Goal: Complete application form: Complete application form

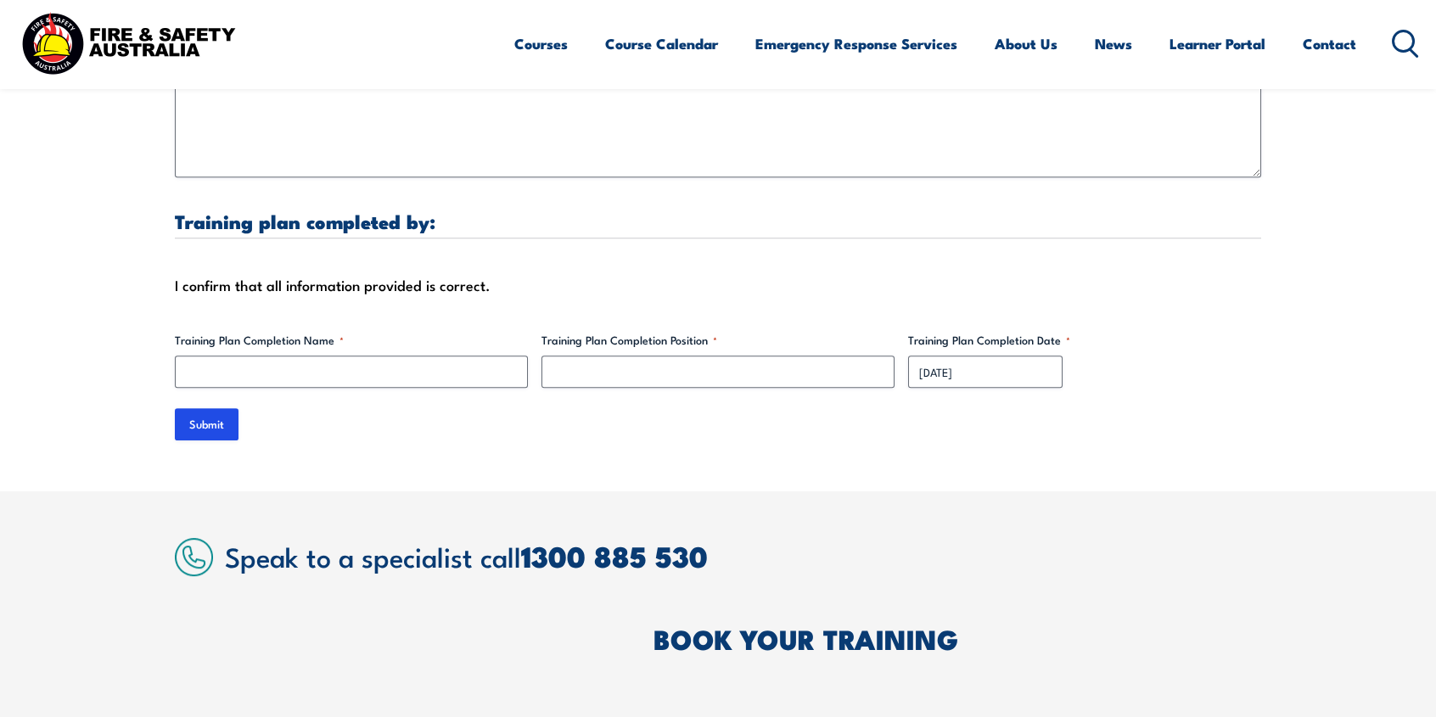
scroll to position [5432, 0]
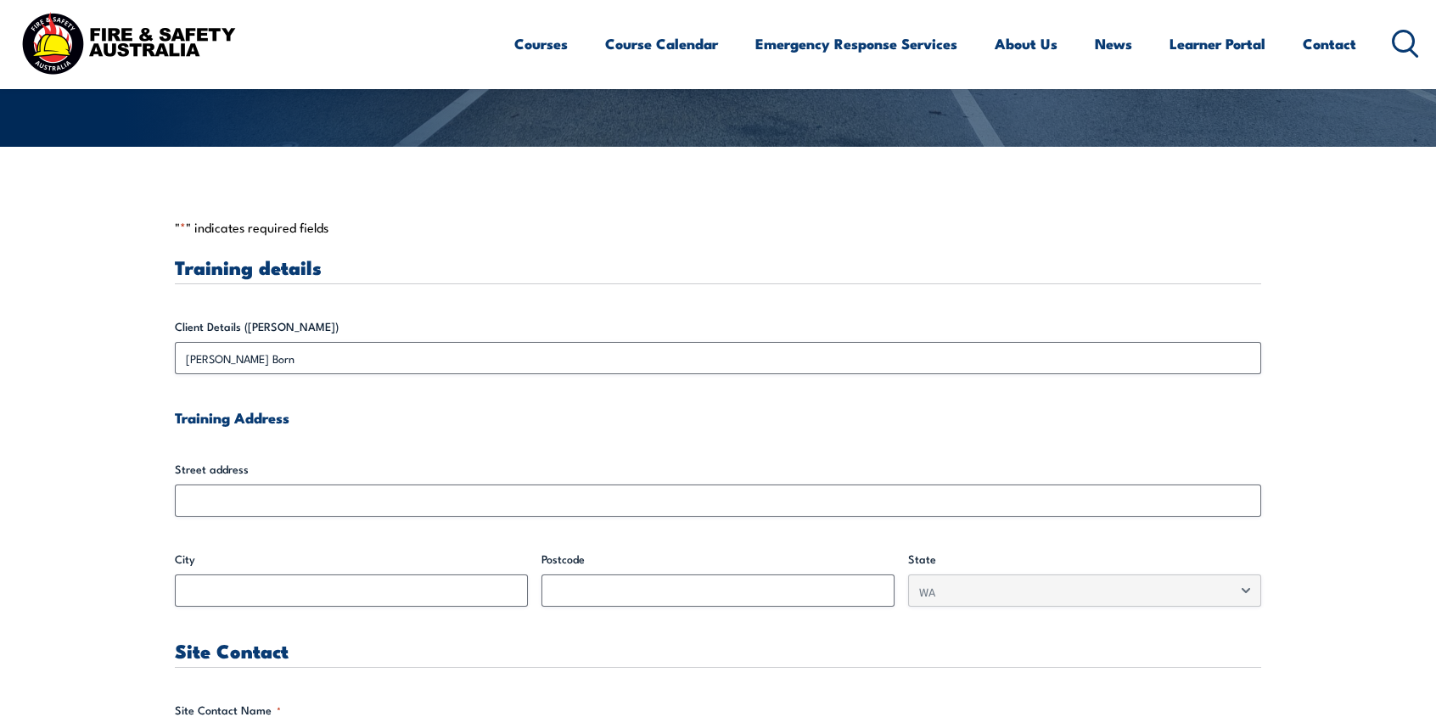
scroll to position [424, 0]
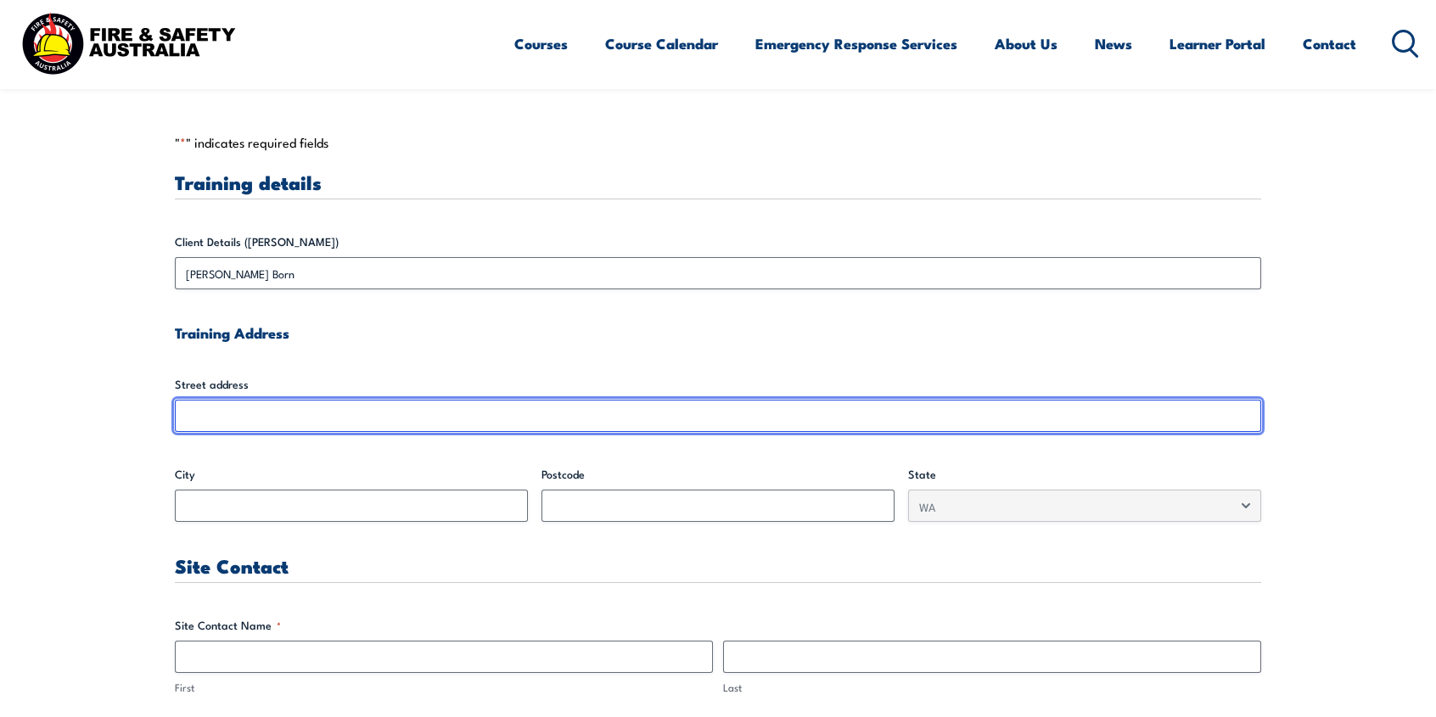
click at [480, 422] on input "Street address" at bounding box center [718, 416] width 1086 height 32
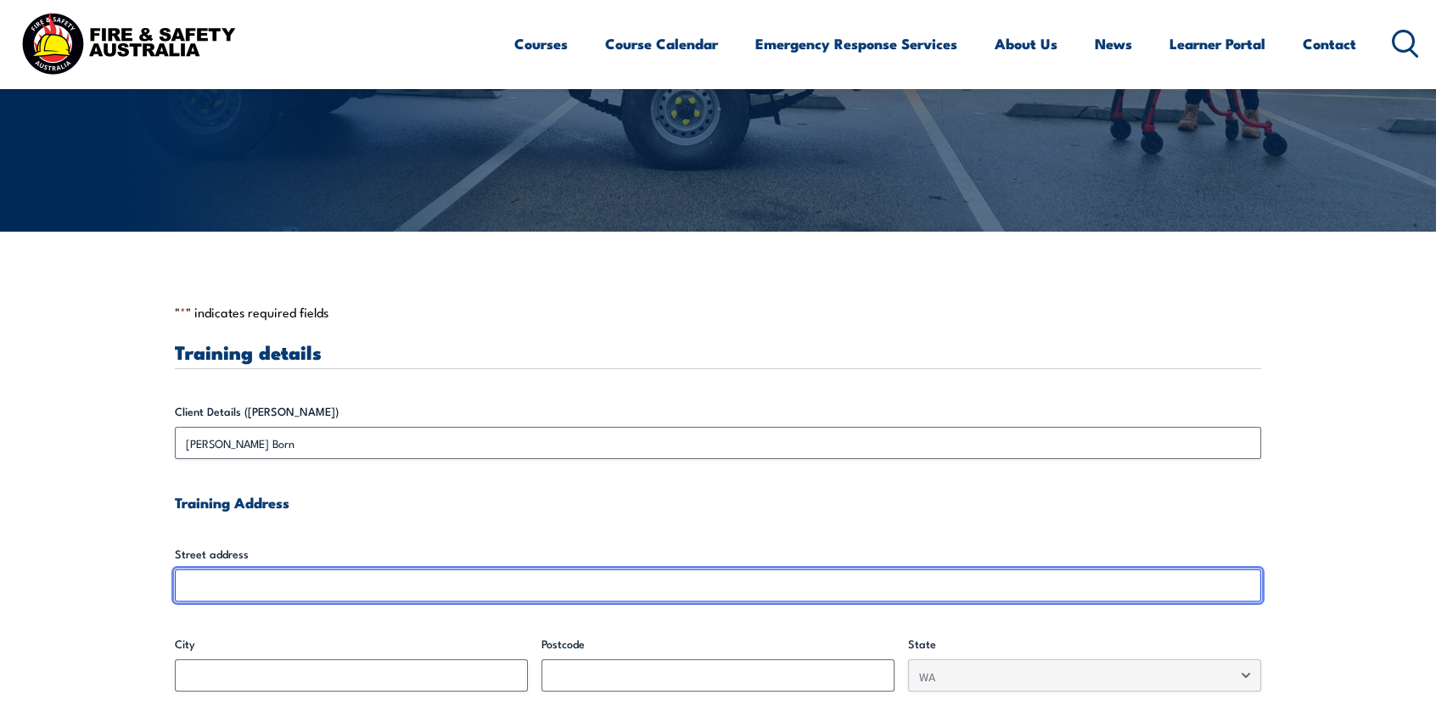
scroll to position [509, 0]
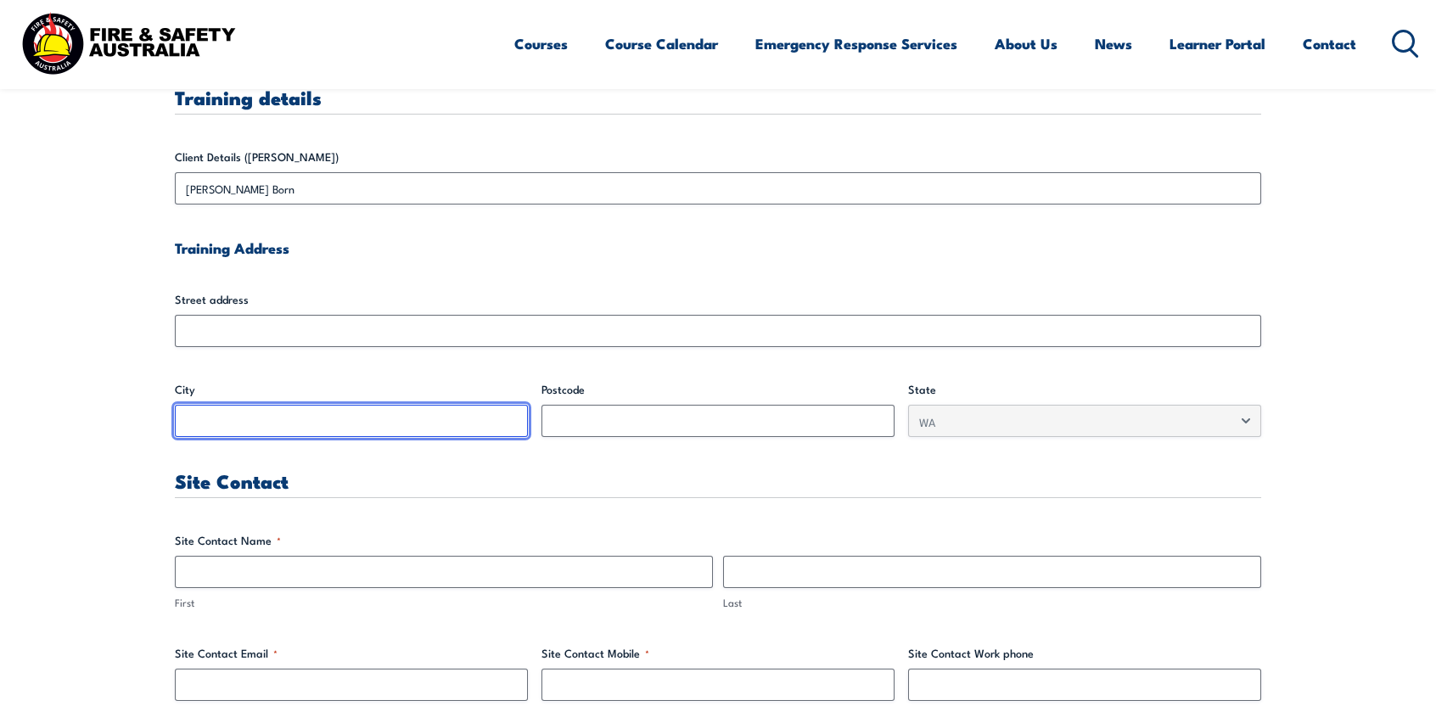
click at [428, 424] on input "City" at bounding box center [351, 421] width 353 height 32
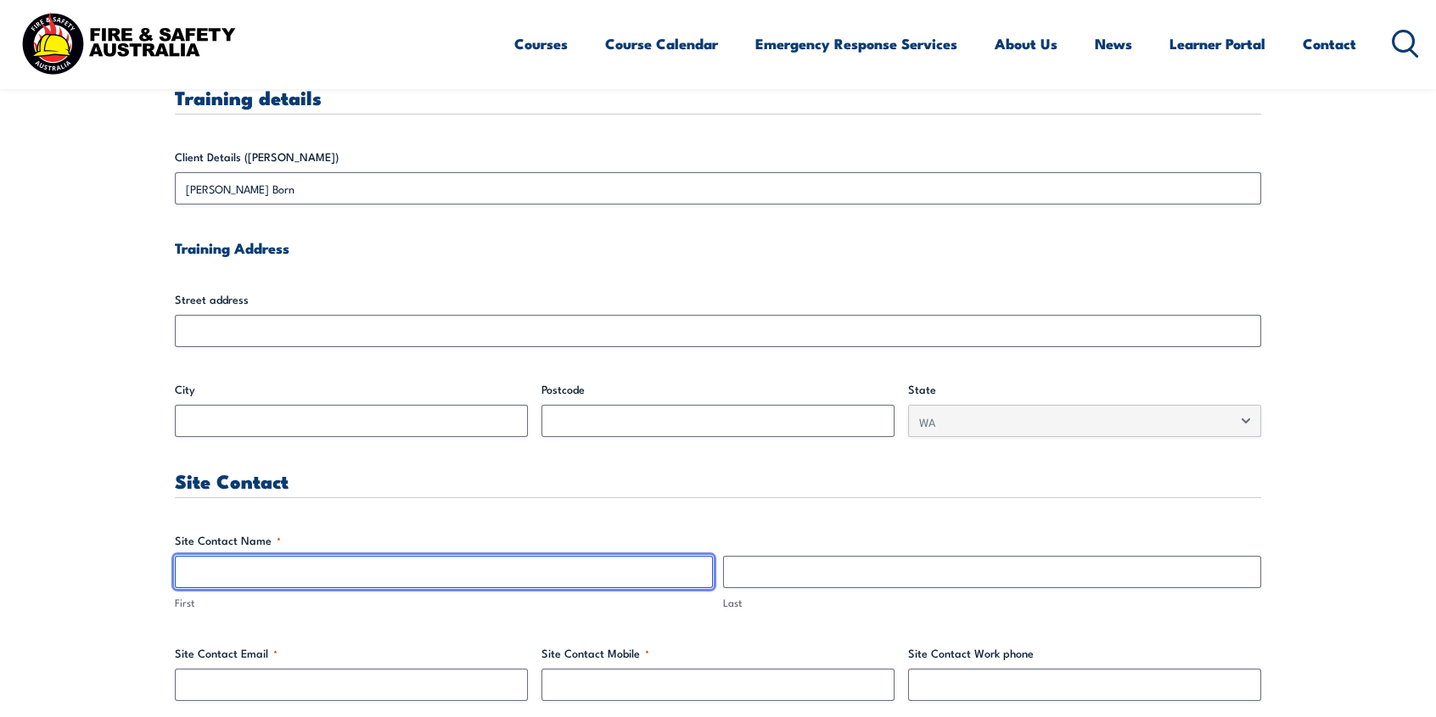
click at [345, 569] on input "First" at bounding box center [444, 572] width 538 height 32
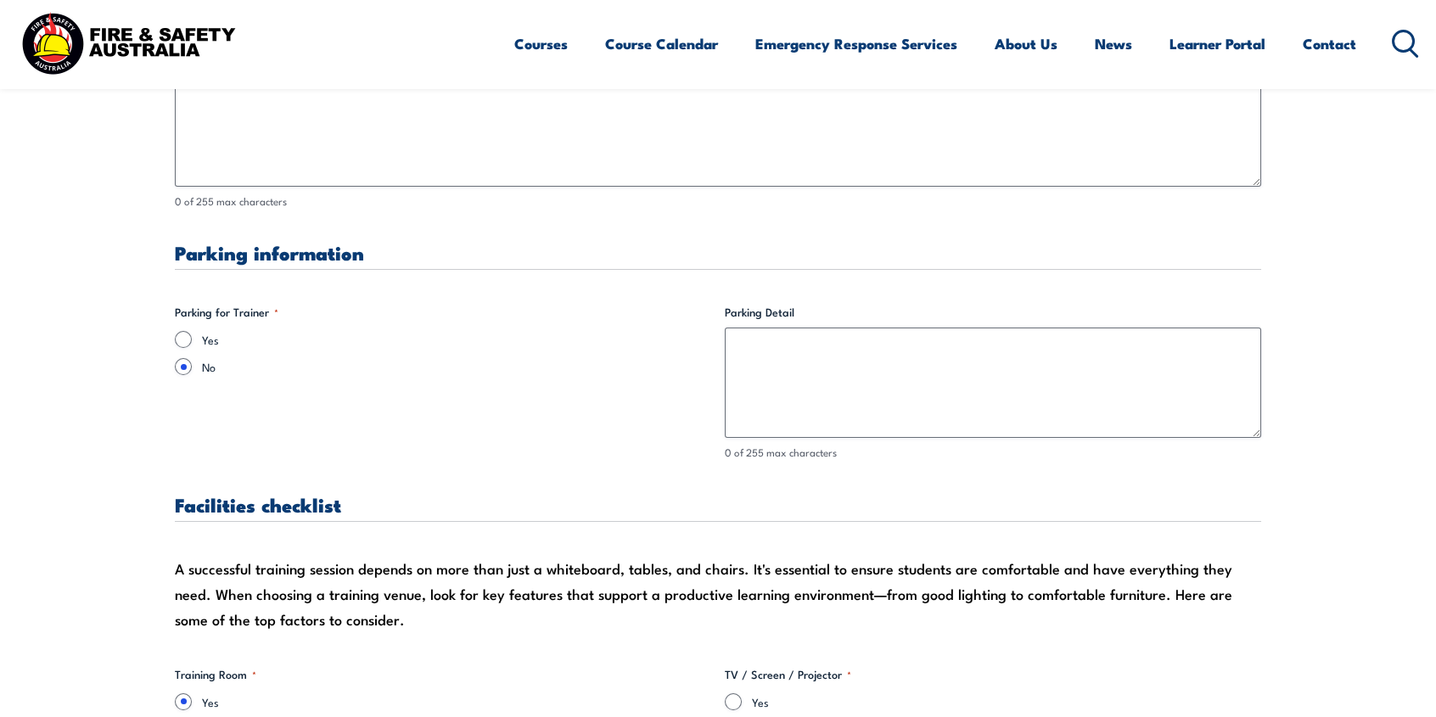
scroll to position [1443, 0]
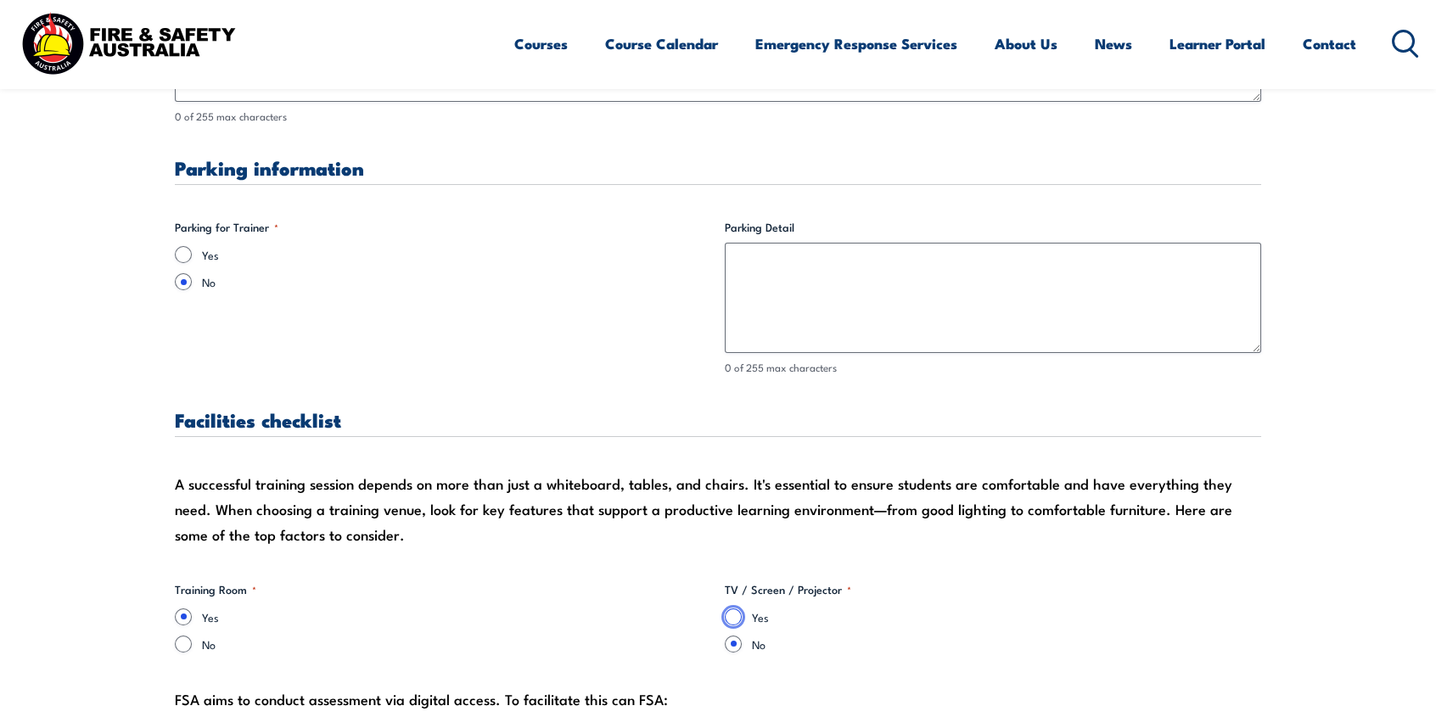
click at [727, 612] on input "Yes" at bounding box center [733, 617] width 17 height 17
radio input "true"
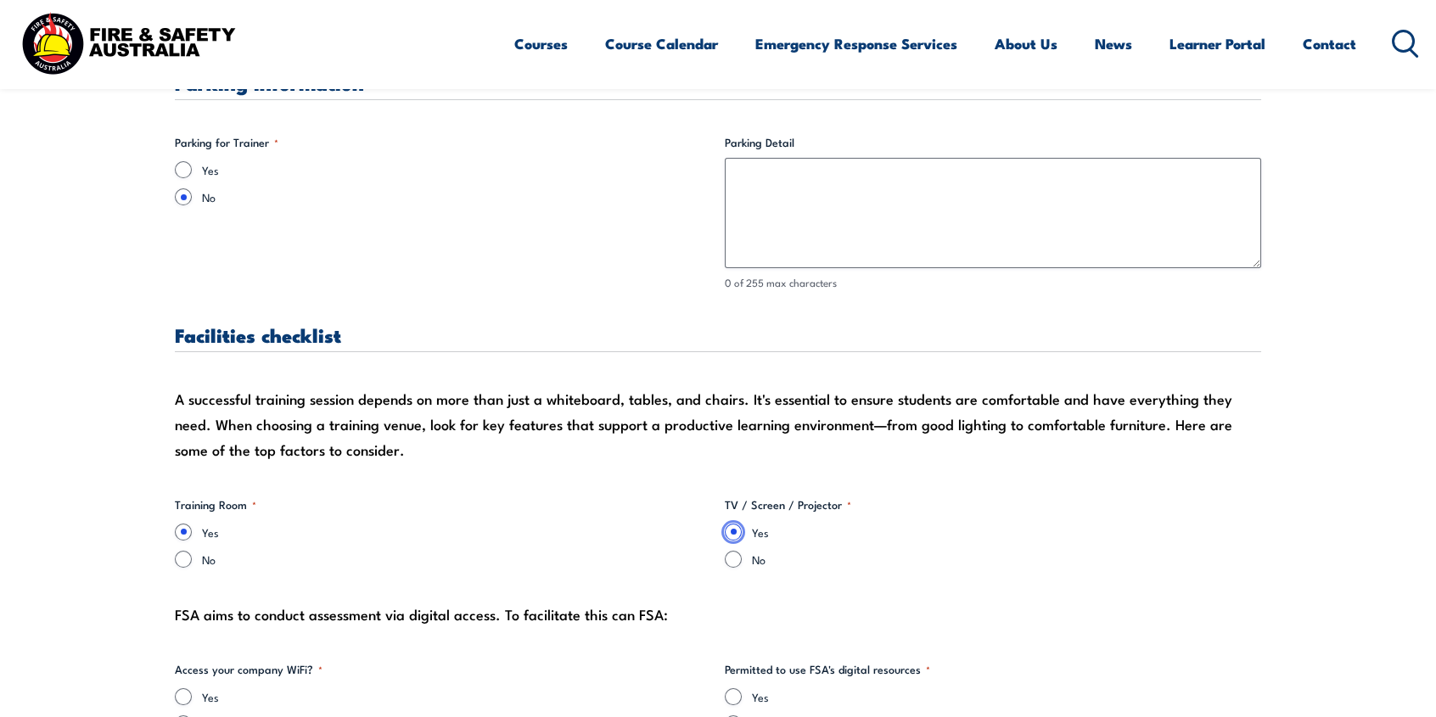
scroll to position [1613, 0]
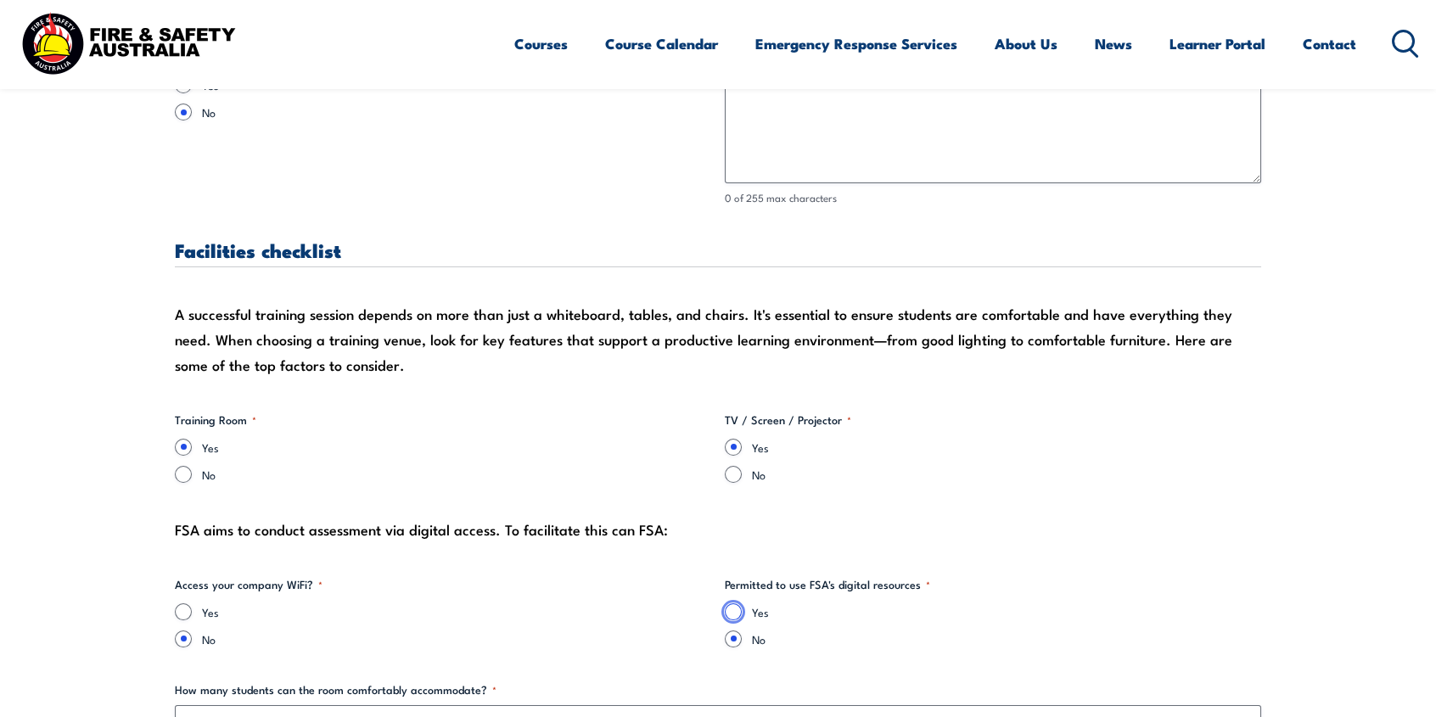
click at [736, 616] on input "Yes" at bounding box center [733, 611] width 17 height 17
radio input "true"
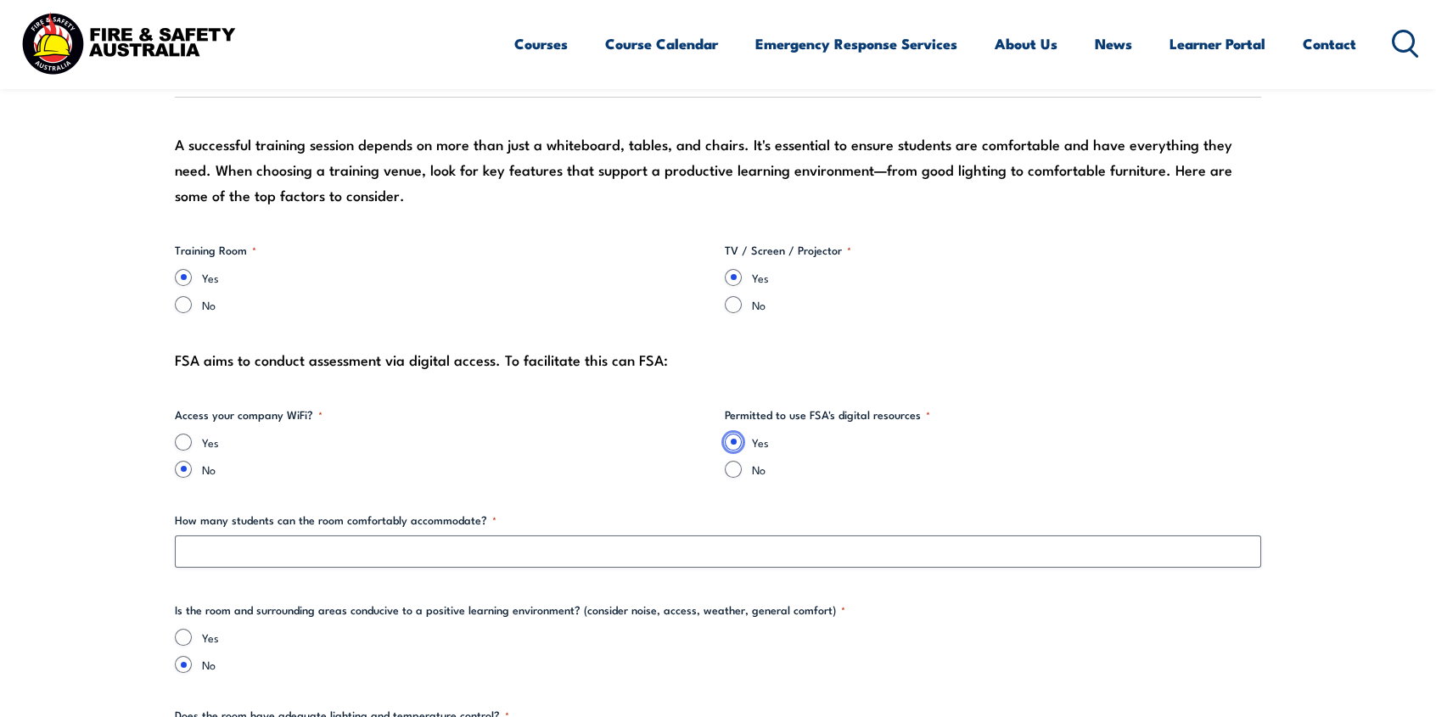
scroll to position [1867, 0]
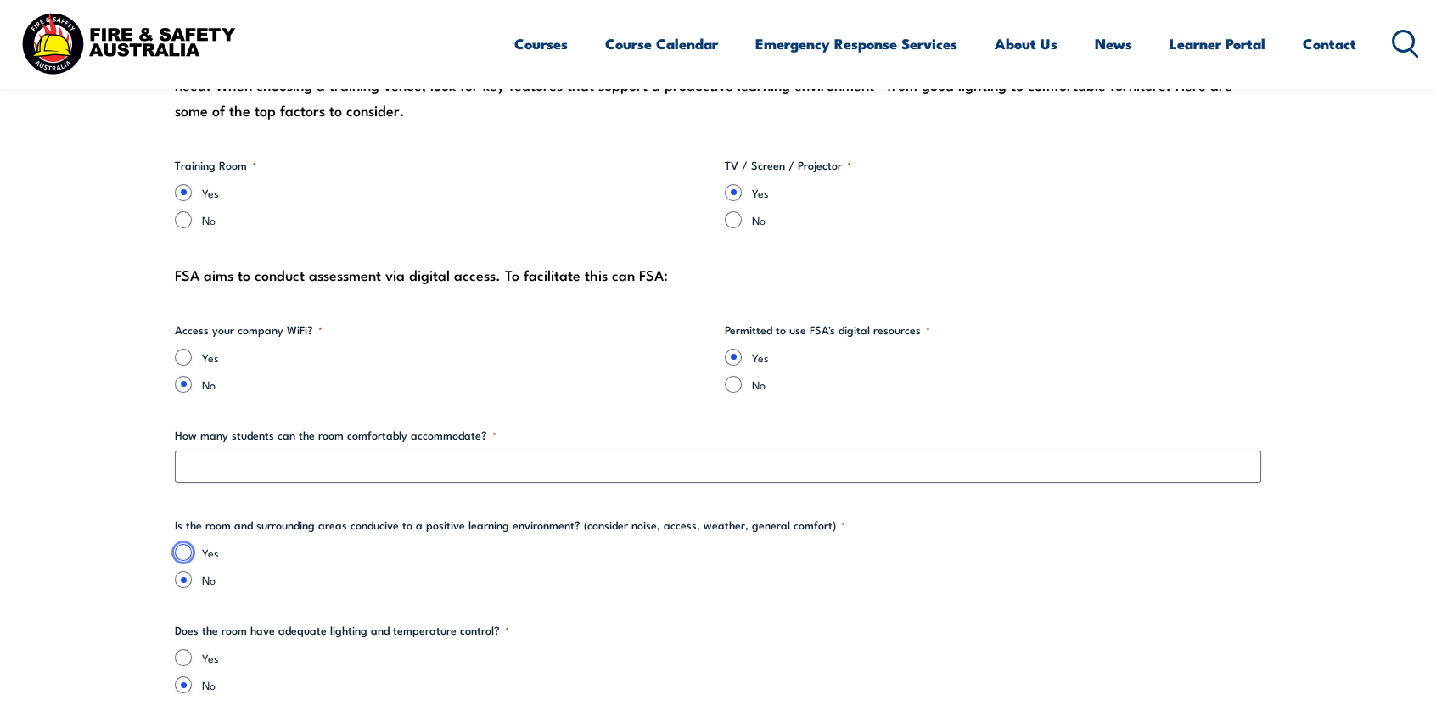
click at [179, 549] on input "Yes" at bounding box center [183, 552] width 17 height 17
radio input "true"
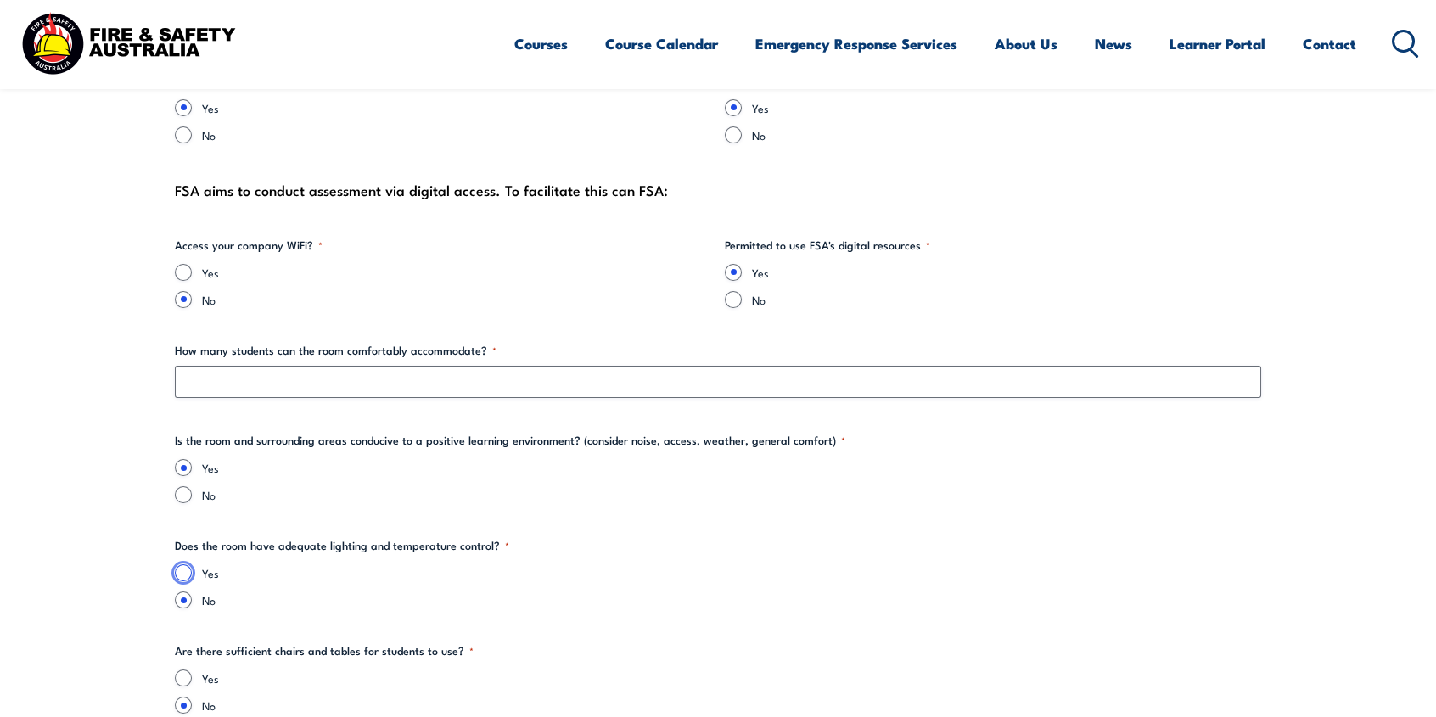
click at [178, 572] on input "Yes" at bounding box center [183, 572] width 17 height 17
radio input "true"
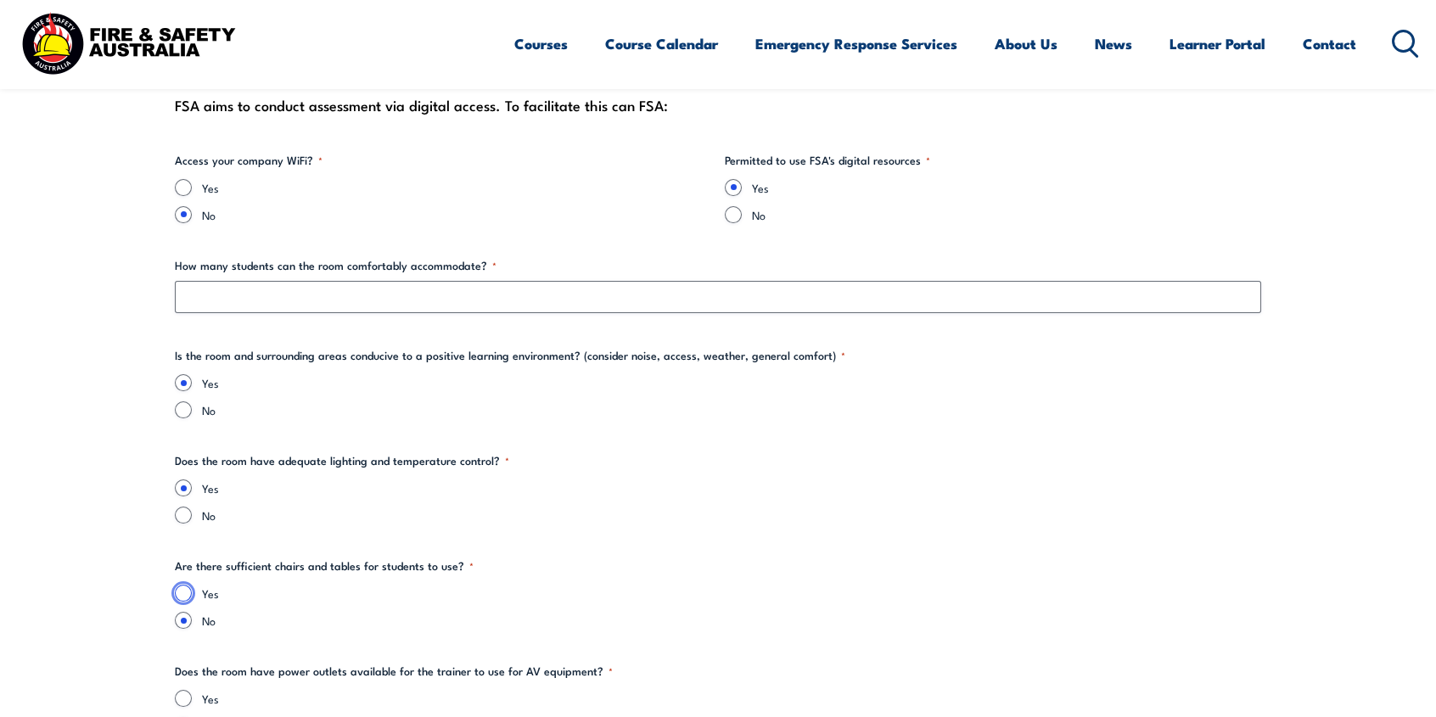
click at [188, 590] on input "Yes" at bounding box center [183, 593] width 17 height 17
radio input "true"
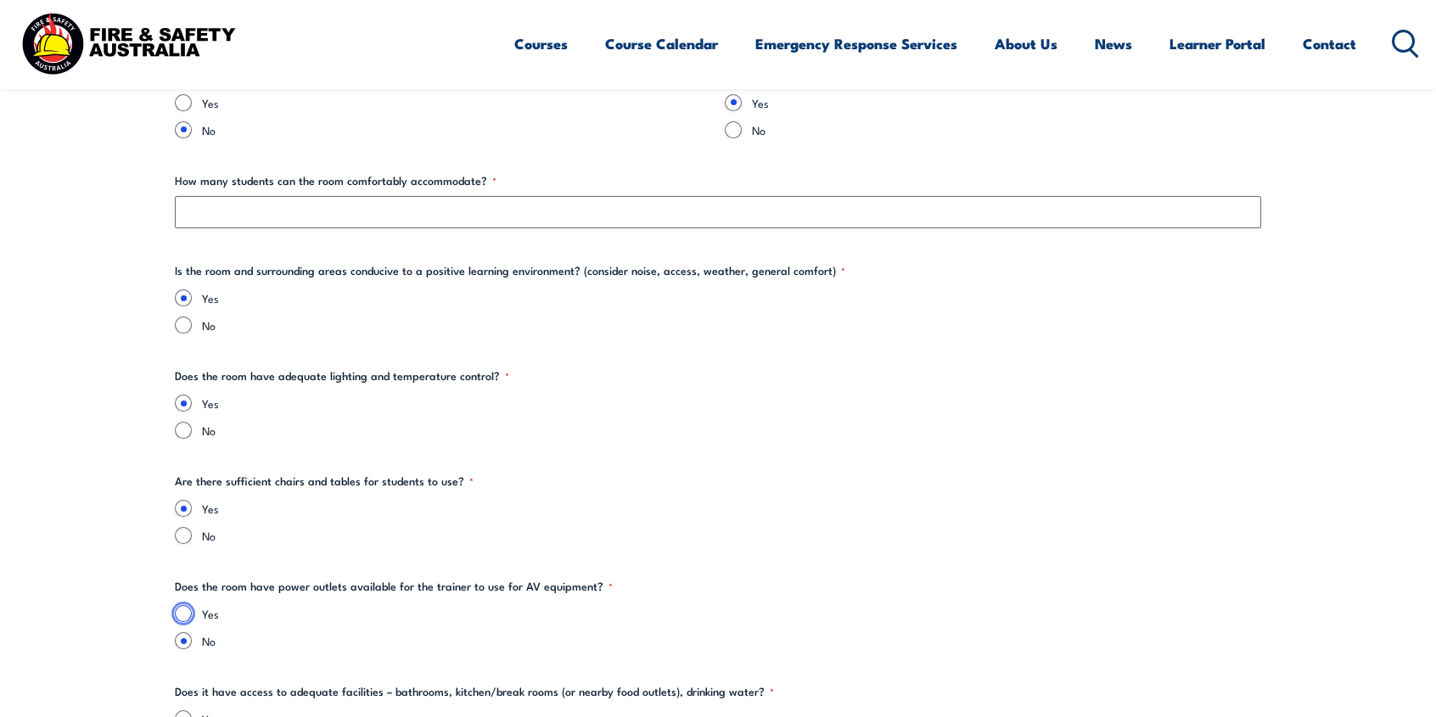
click at [182, 611] on input "Yes" at bounding box center [183, 613] width 17 height 17
radio input "true"
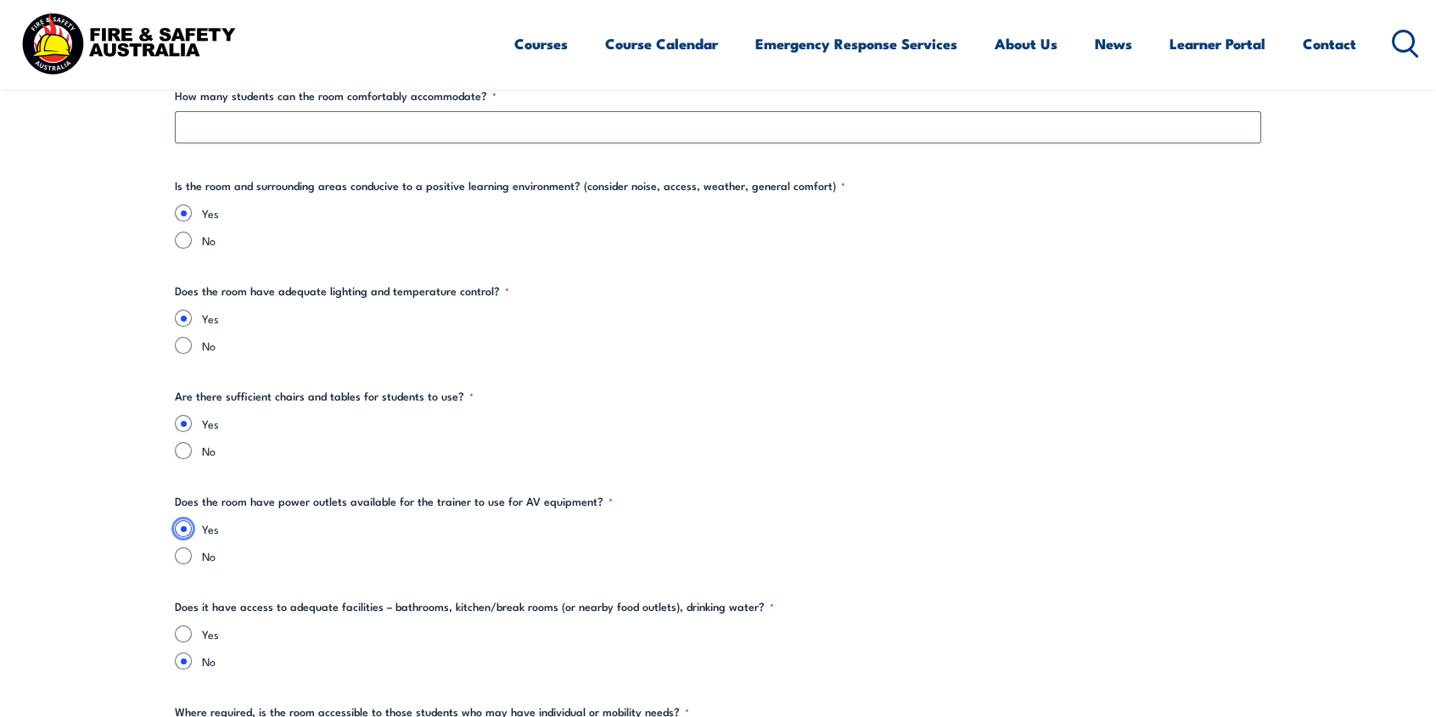
scroll to position [2292, 0]
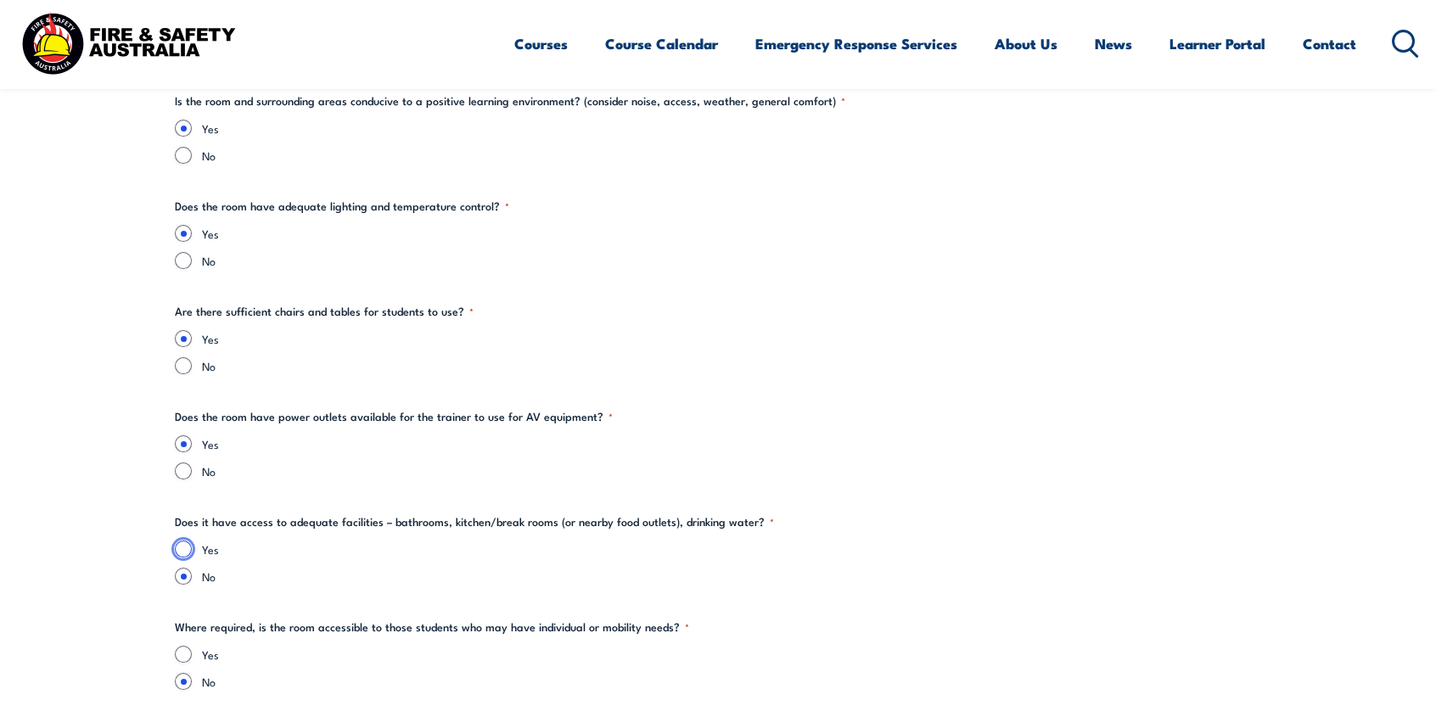
click at [187, 552] on input "Yes" at bounding box center [183, 549] width 17 height 17
radio input "true"
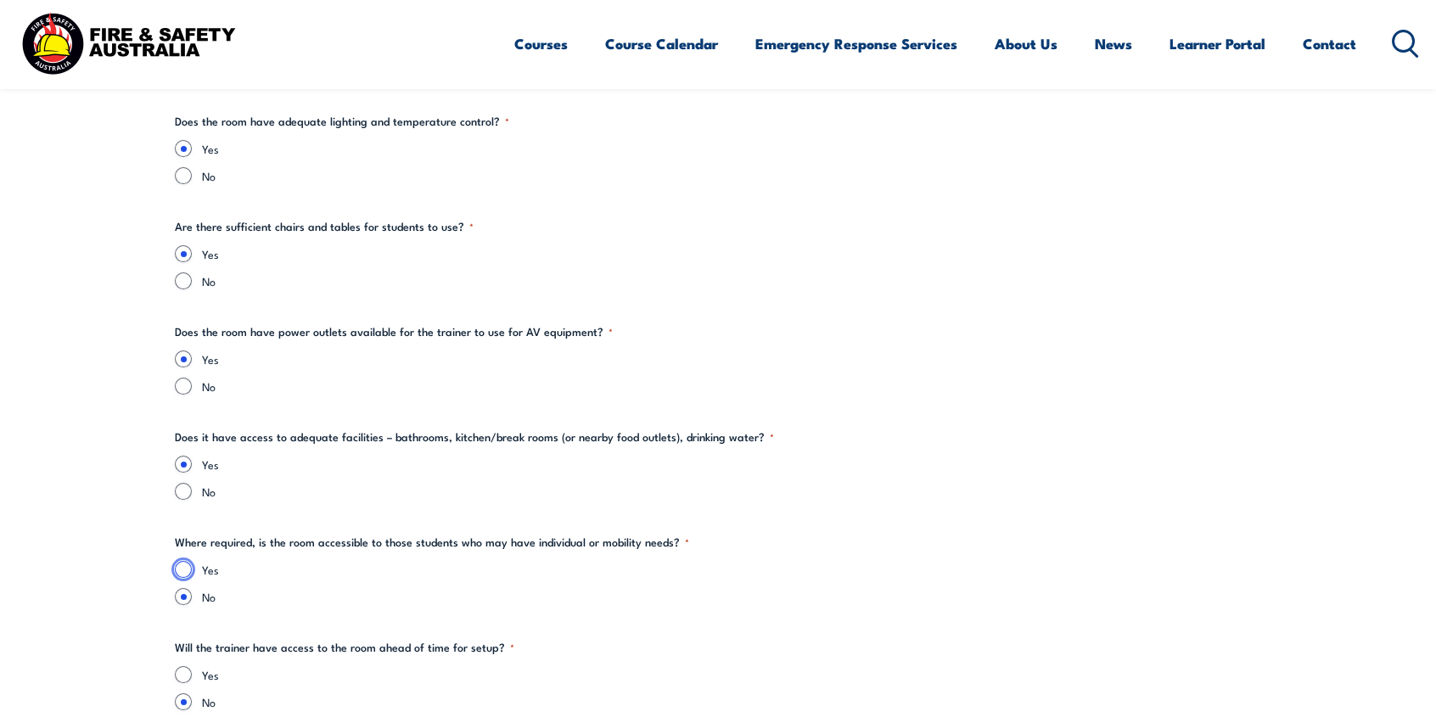
click at [186, 570] on input "Yes" at bounding box center [183, 569] width 17 height 17
radio input "true"
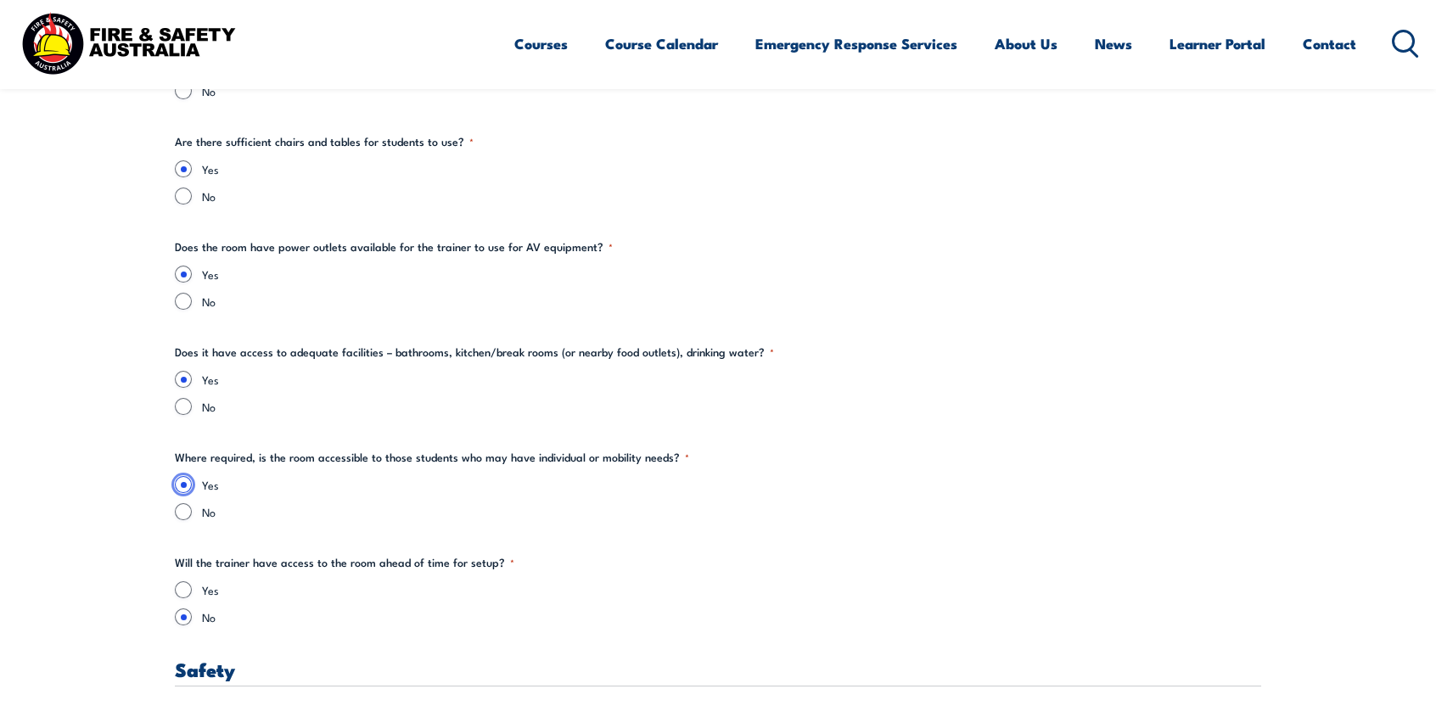
scroll to position [2546, 0]
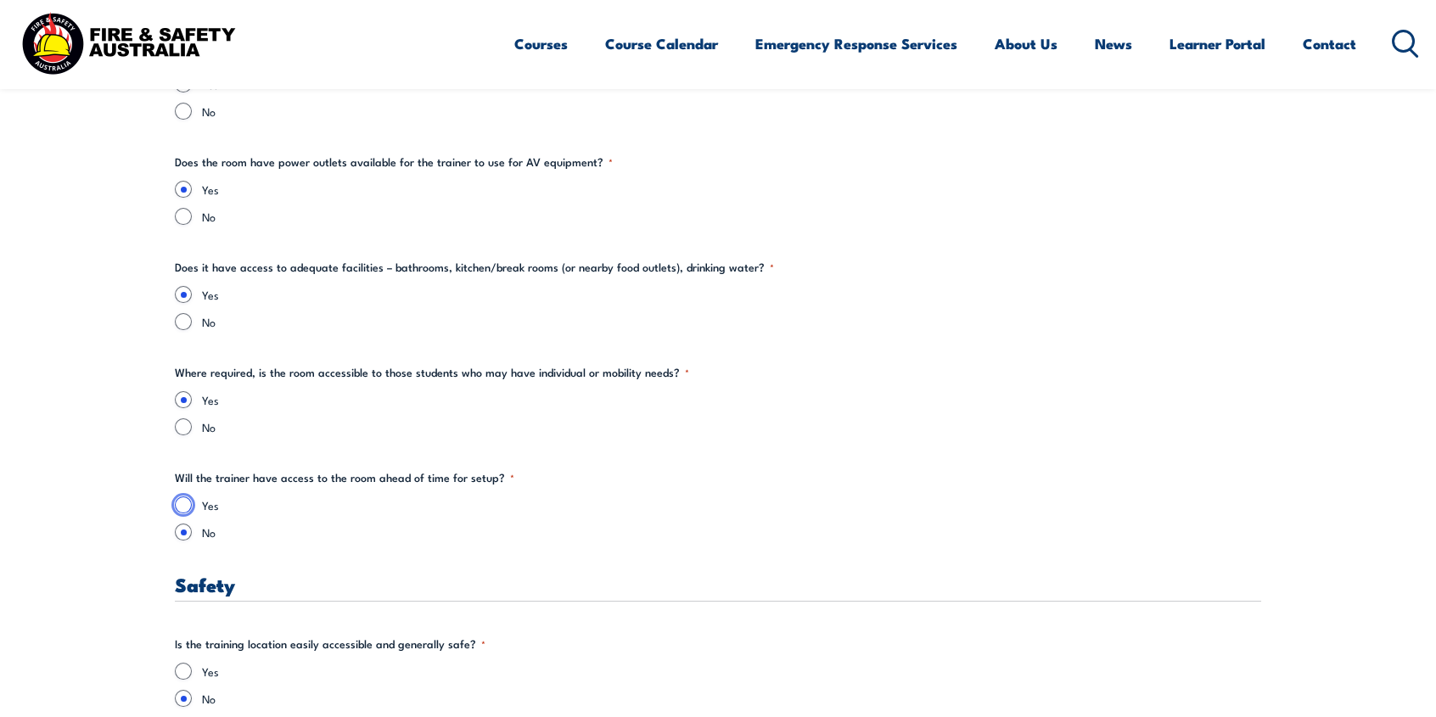
click at [191, 507] on input "Yes" at bounding box center [183, 505] width 17 height 17
radio input "true"
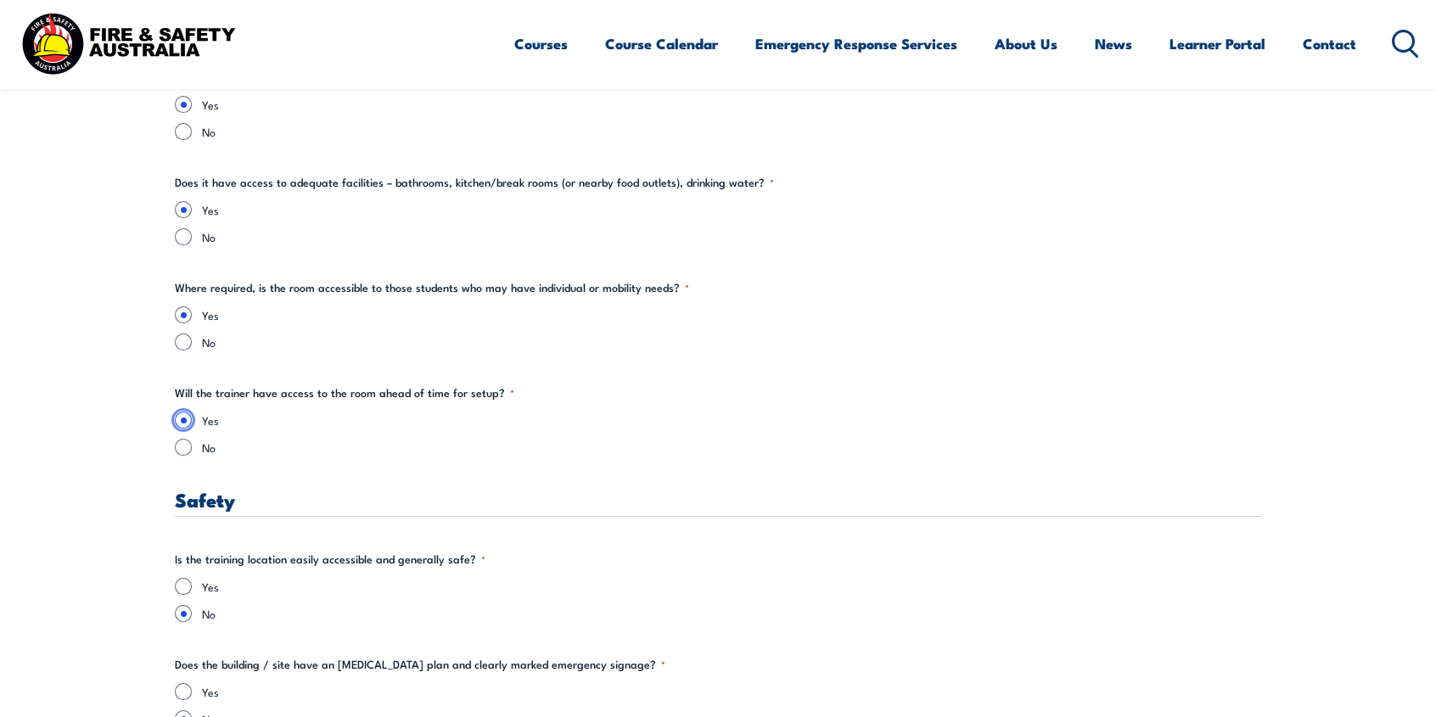
scroll to position [2716, 0]
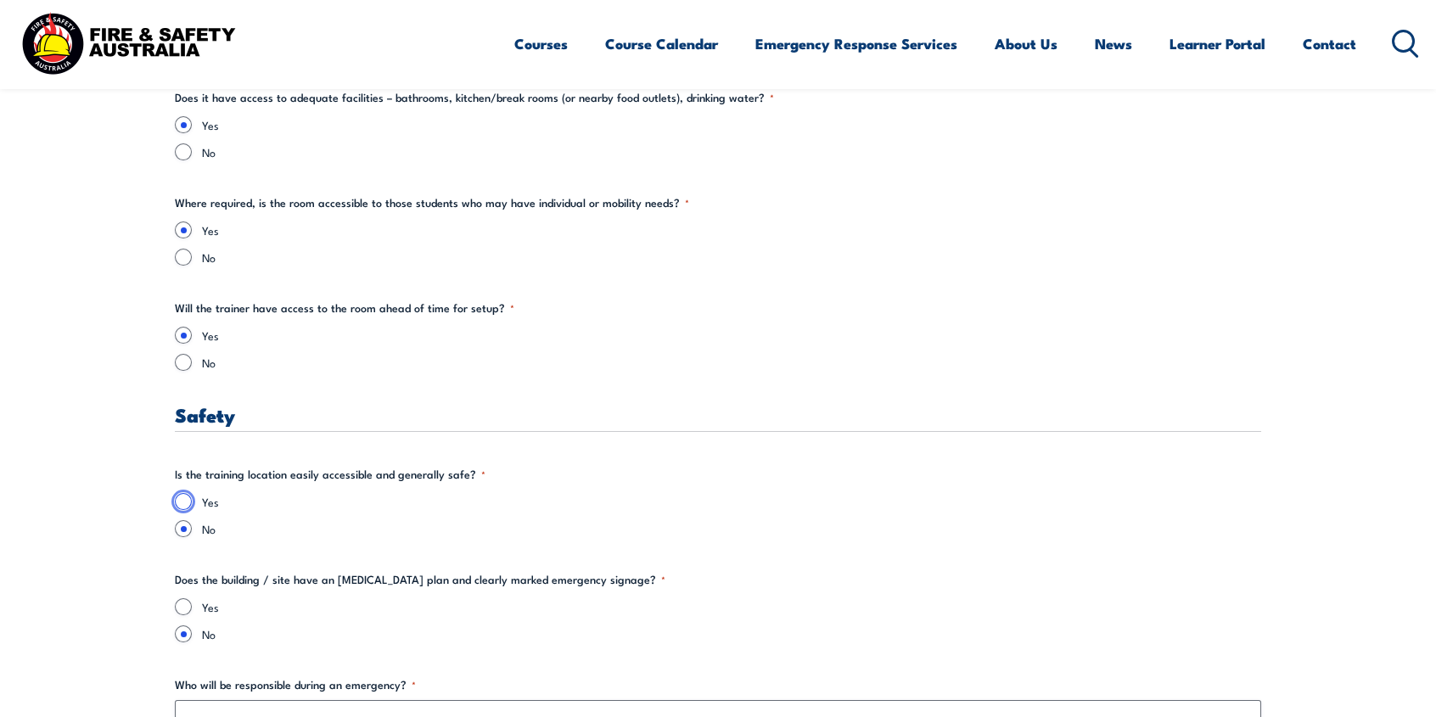
click at [177, 502] on input "Yes" at bounding box center [183, 501] width 17 height 17
radio input "true"
click at [171, 609] on section "" * " indicates required fields Training details Client Details ([PERSON_NAME])…" at bounding box center [718, 446] width 1436 height 5352
click at [188, 607] on input "Yes" at bounding box center [183, 606] width 17 height 17
radio input "true"
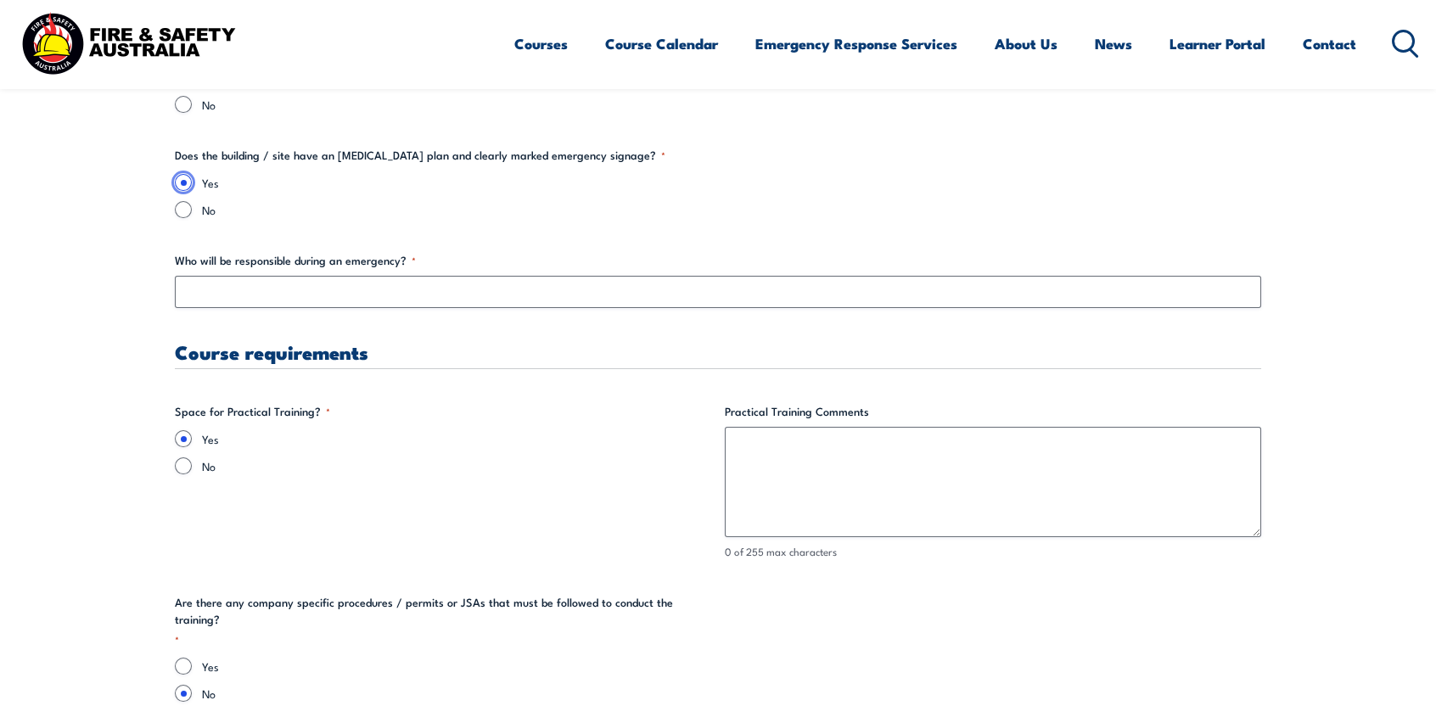
scroll to position [3225, 0]
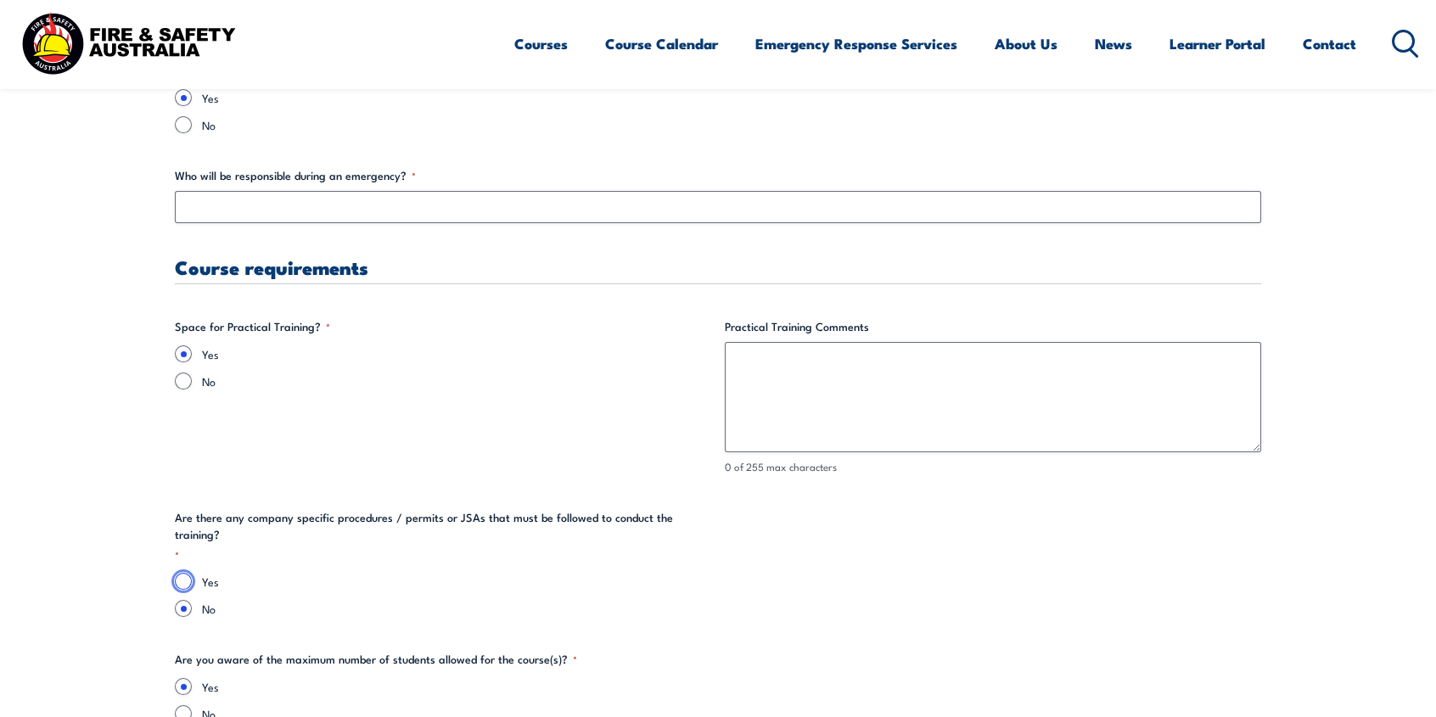
click at [181, 573] on input "Yes" at bounding box center [183, 581] width 17 height 17
radio input "true"
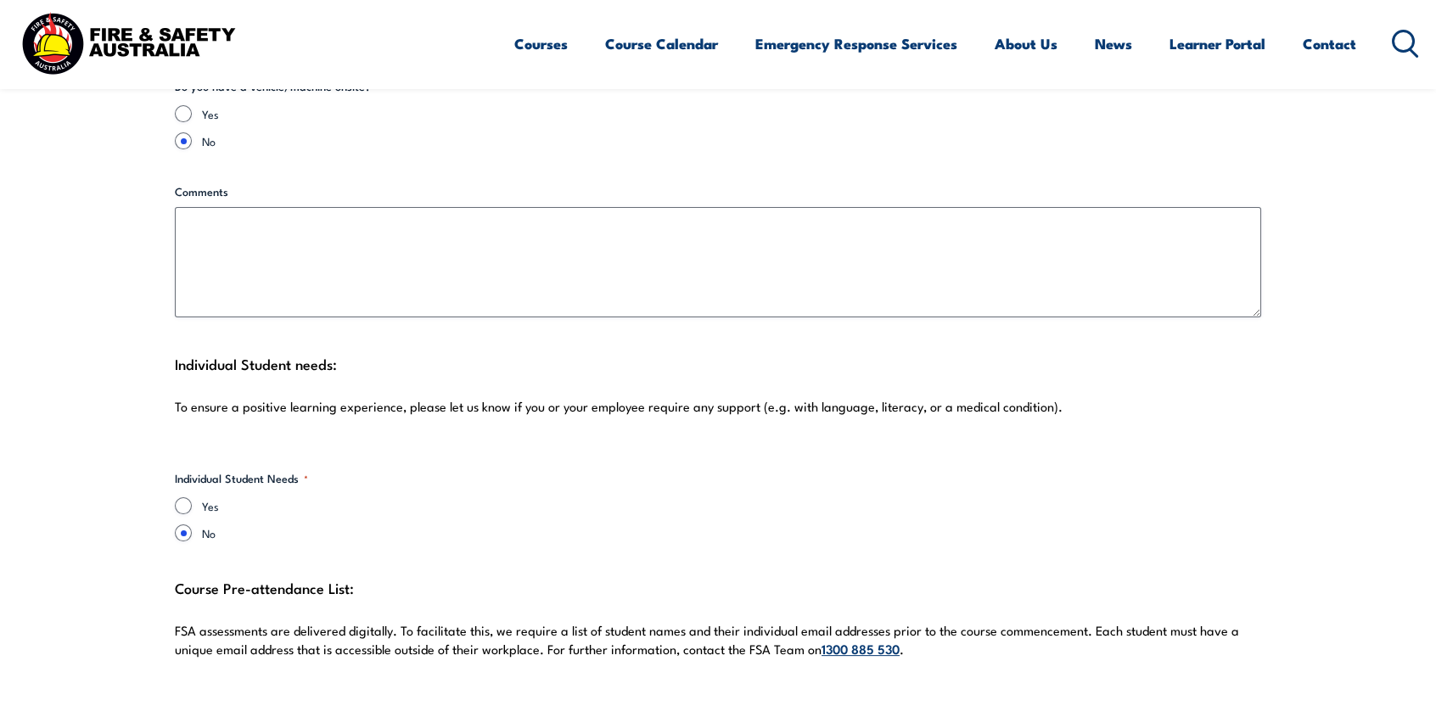
scroll to position [4583, 0]
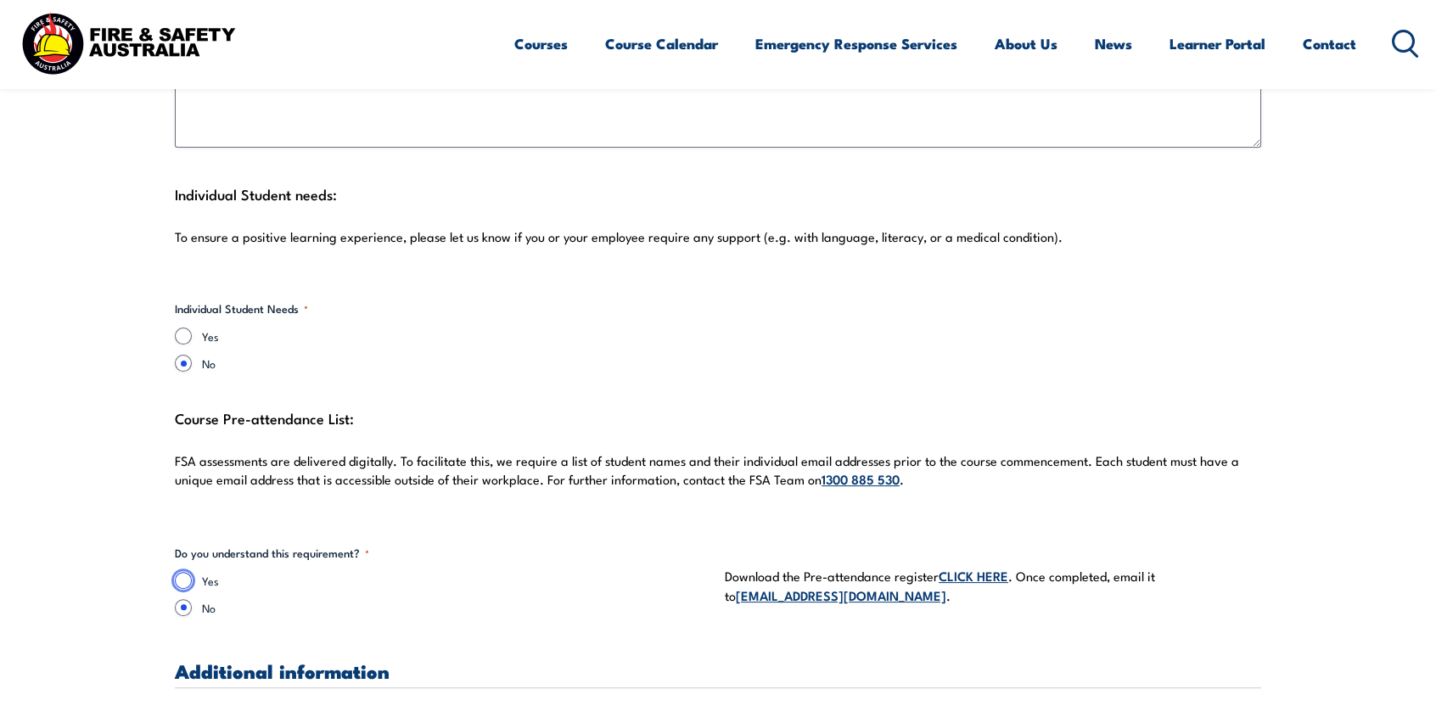
click at [179, 574] on input "Yes" at bounding box center [183, 580] width 17 height 17
radio input "true"
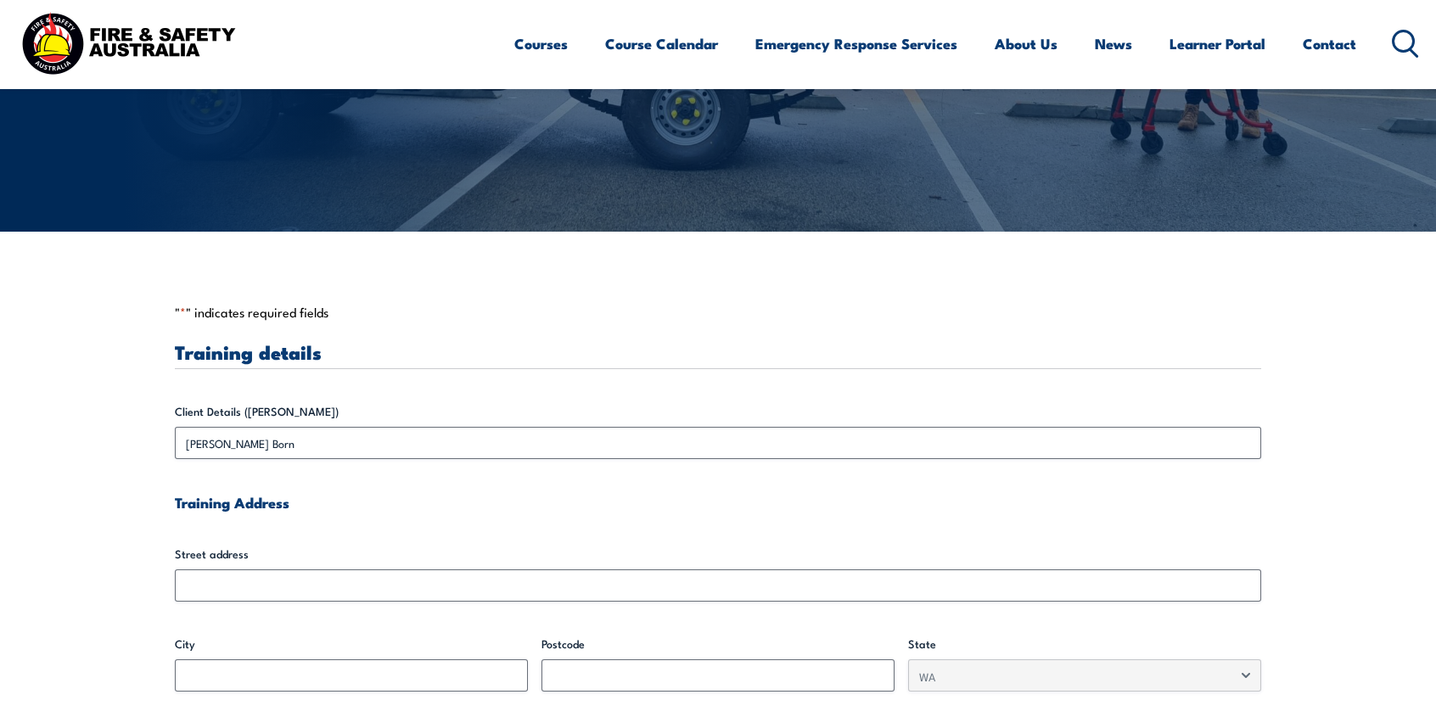
scroll to position [340, 0]
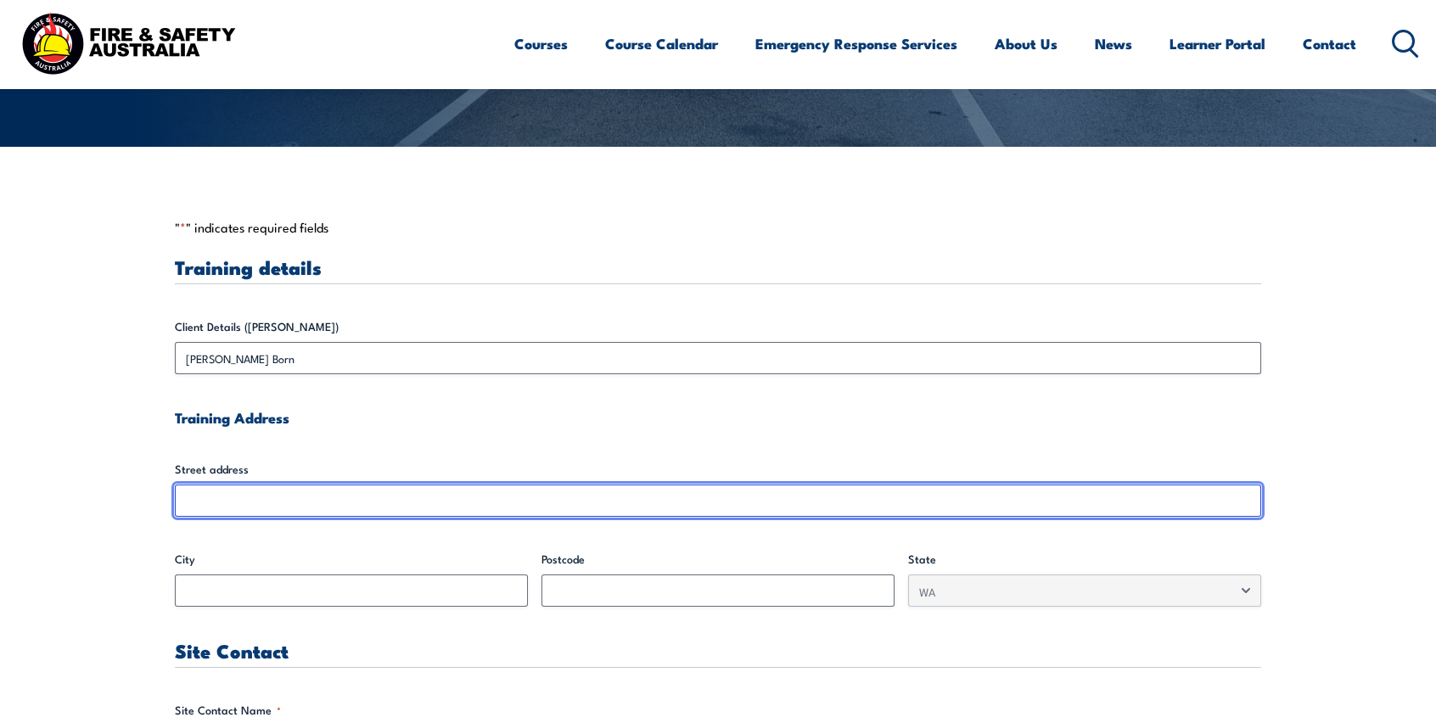
click at [337, 493] on input "Street address" at bounding box center [718, 501] width 1086 height 32
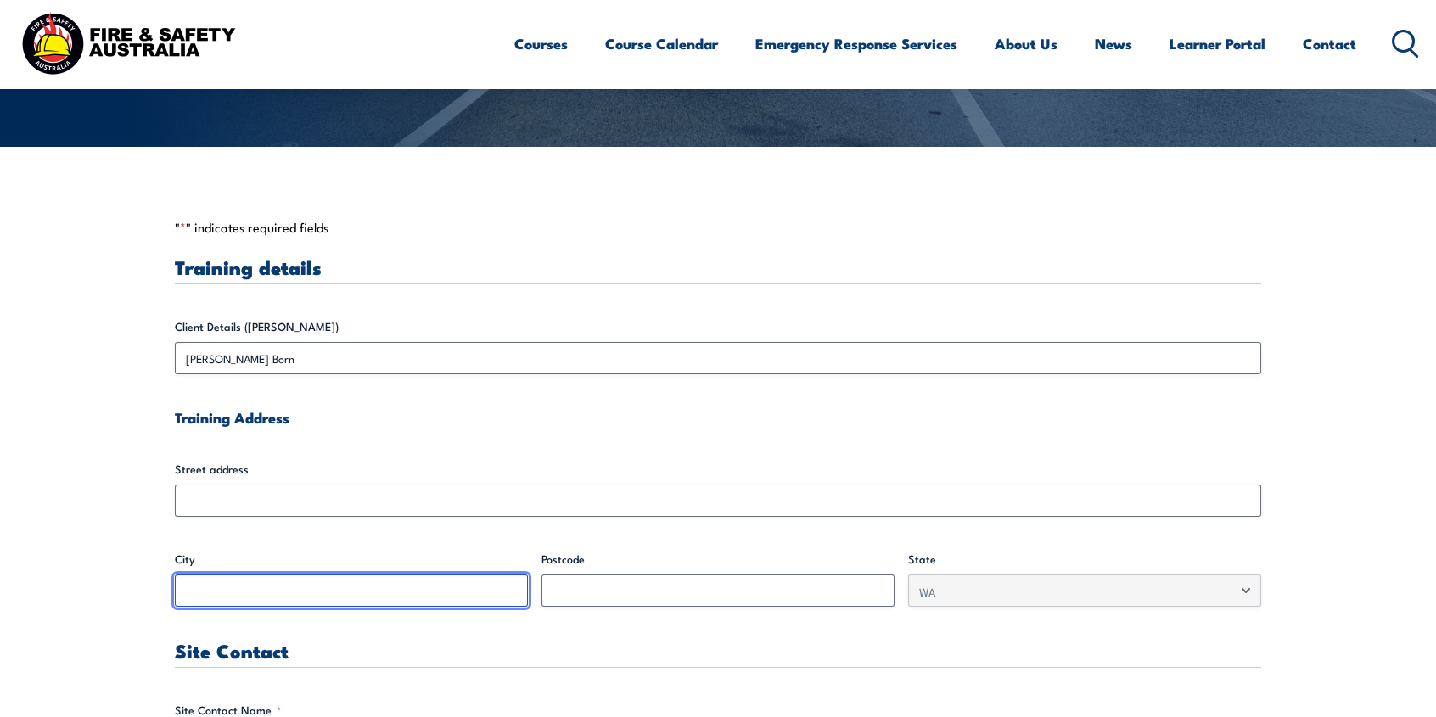
click at [372, 581] on input "City" at bounding box center [351, 591] width 353 height 32
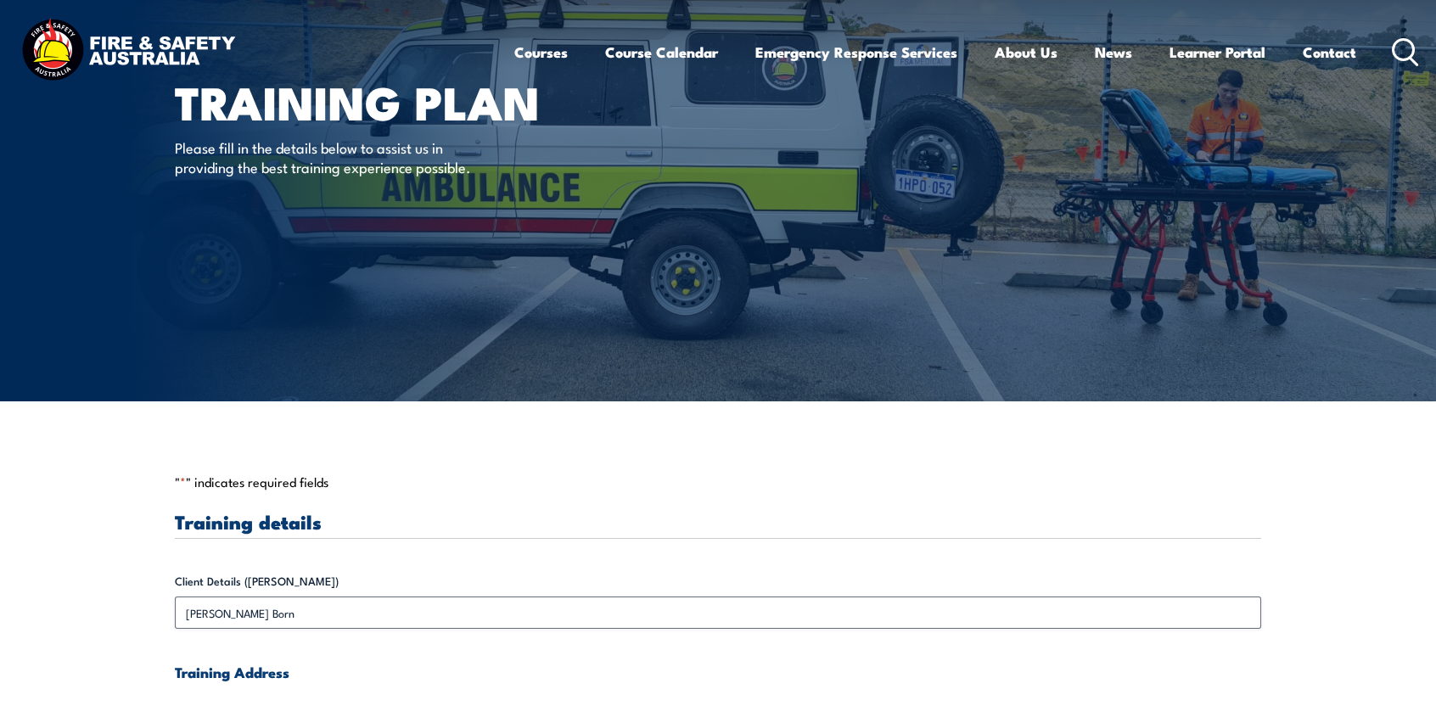
scroll to position [0, 0]
